Goal: Check status: Check status

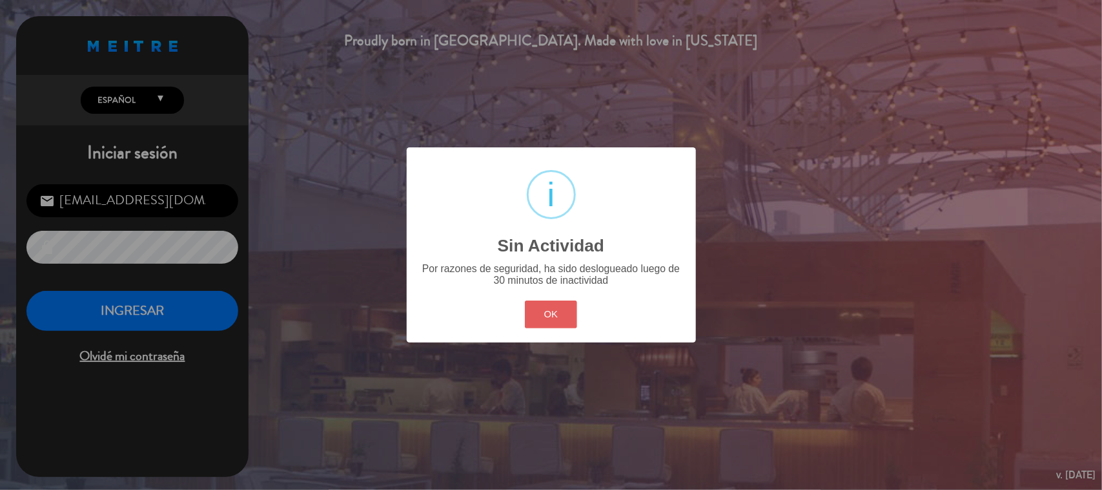
click at [552, 311] on button "OK" at bounding box center [551, 314] width 52 height 28
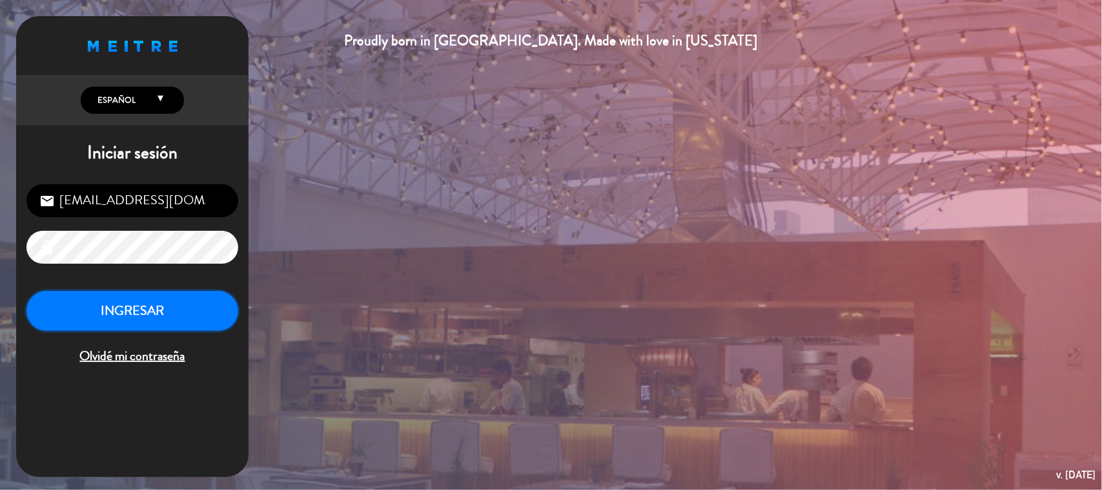
click at [207, 299] on button "INGRESAR" at bounding box center [132, 311] width 212 height 41
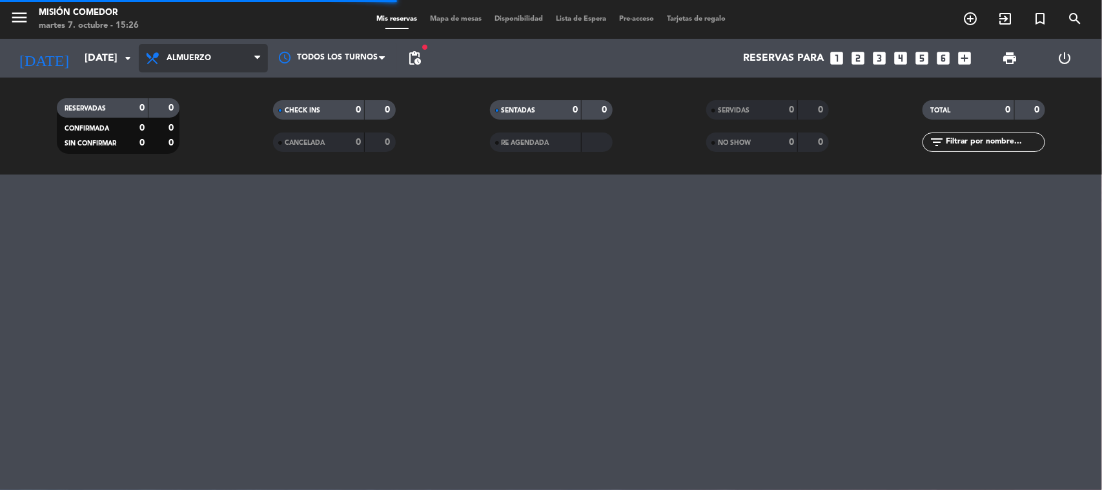
click at [207, 59] on span "Almuerzo" at bounding box center [189, 58] width 45 height 9
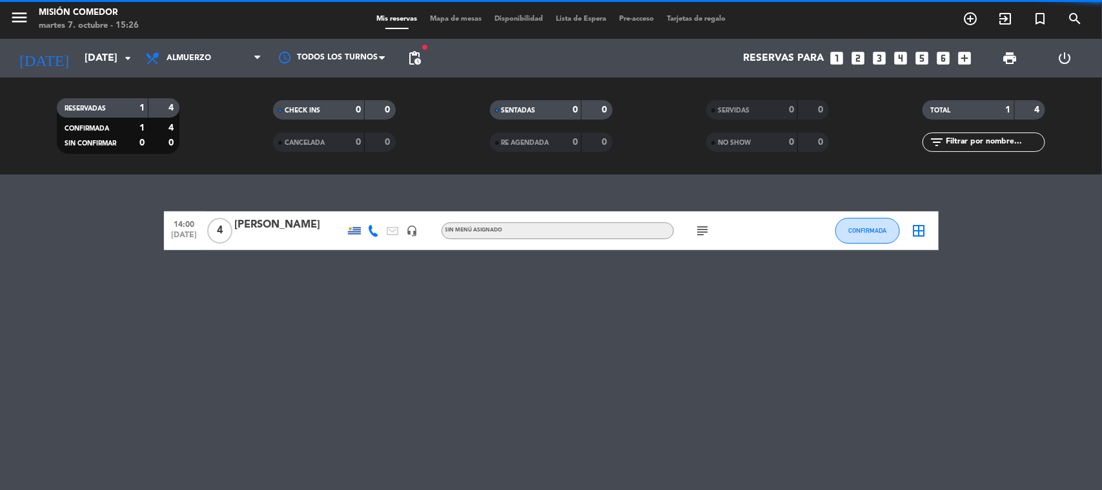
click at [207, 59] on span "Almuerzo" at bounding box center [189, 58] width 45 height 9
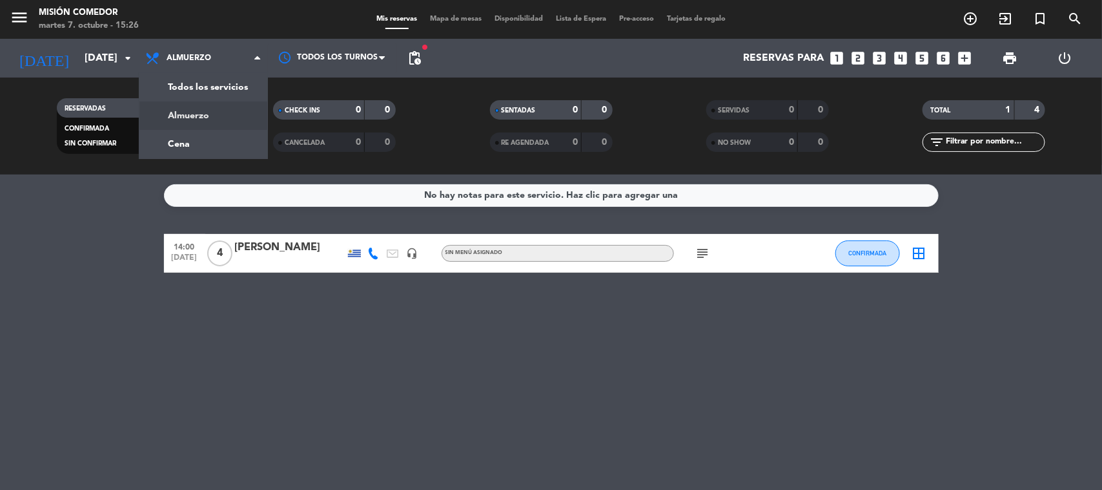
click at [207, 59] on span "Almuerzo" at bounding box center [189, 58] width 45 height 9
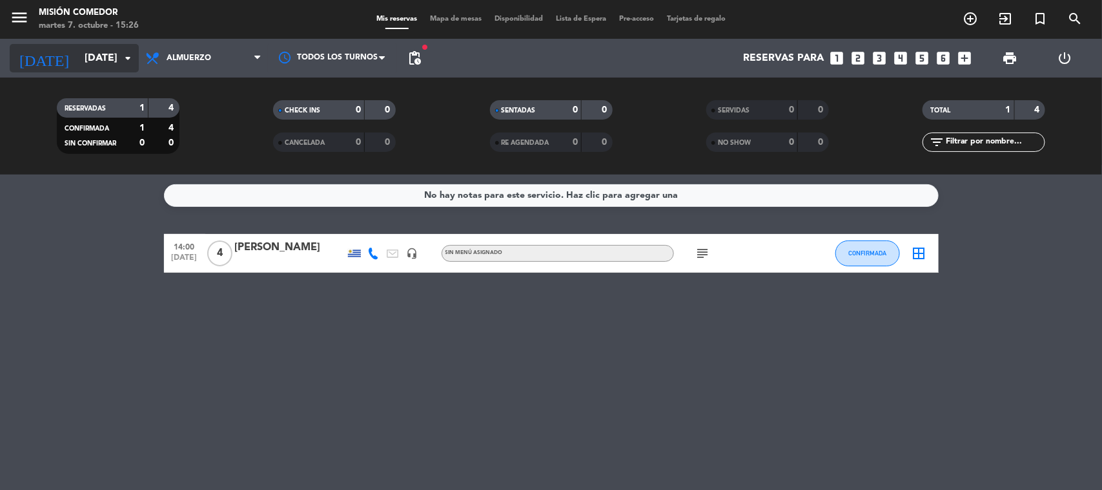
click at [89, 46] on input "[DATE]" at bounding box center [146, 58] width 136 height 25
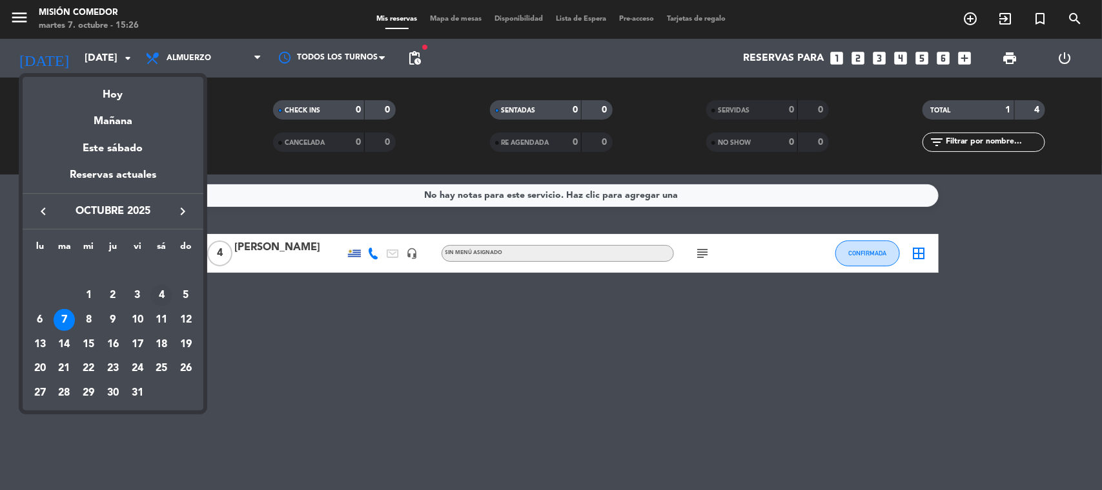
click at [160, 295] on div "4" at bounding box center [161, 295] width 22 height 22
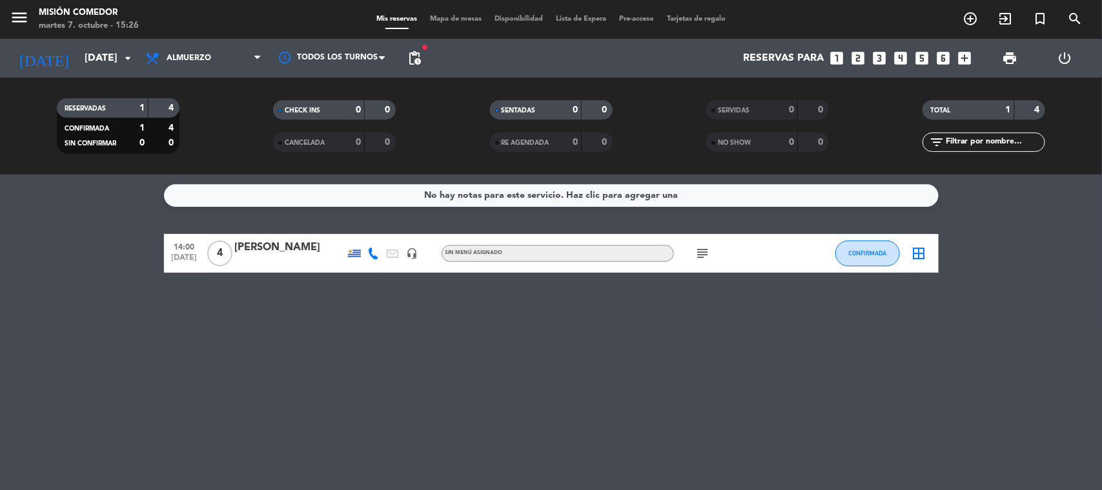
type input "[DATE]"
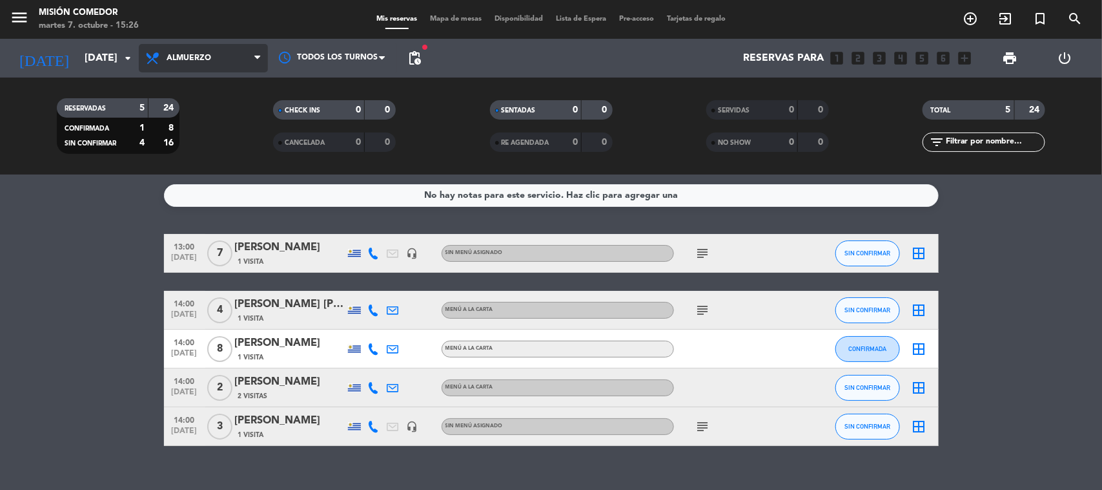
click at [192, 63] on span "Almuerzo" at bounding box center [203, 58] width 129 height 28
click at [210, 157] on div "menu Misión Comedor [DATE] 7. octubre - 15:26 Mis reservas Mapa de mesas Dispon…" at bounding box center [551, 87] width 1102 height 174
drag, startPoint x: 209, startPoint y: 85, endPoint x: 208, endPoint y: 78, distance: 6.5
click at [208, 78] on div "RESERVADAS 5 24 CONFIRMADA 1 8 SIN CONFIRMAR 4 16 CHECK INS 0 0 CANCELADA 0 0 S…" at bounding box center [551, 125] width 1102 height 97
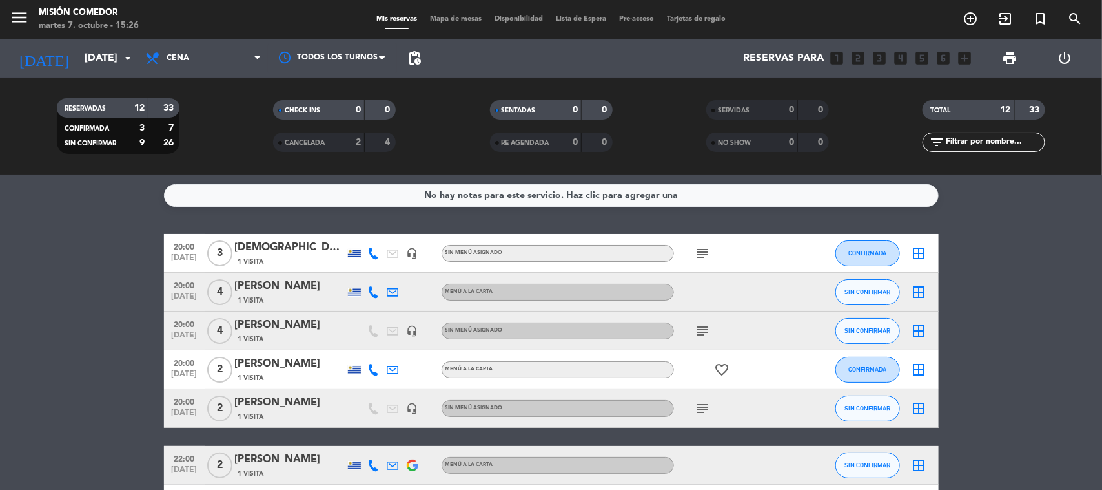
click at [701, 331] on icon "subject" at bounding box center [703, 330] width 15 height 15
click at [0, 336] on bookings-row "20:00 [DATE] 3 [DEMOGRAPHIC_DATA][PERSON_NAME] 1 Visita headset_mic Sin menú as…" at bounding box center [551, 475] width 1102 height 483
click at [176, 66] on span "Cena" at bounding box center [203, 58] width 129 height 28
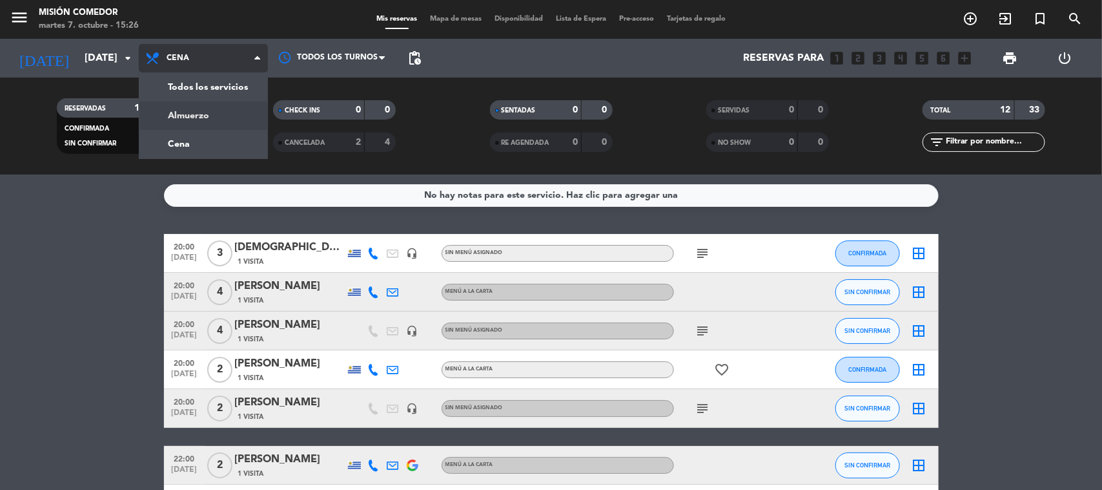
click at [189, 107] on div "menu Misión Comedor [DATE] 7. octubre - 15:26 Mis reservas Mapa de mesas Dispon…" at bounding box center [551, 87] width 1102 height 174
